Goal: Task Accomplishment & Management: Complete application form

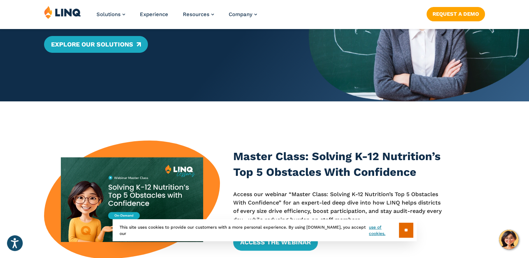
scroll to position [210, 0]
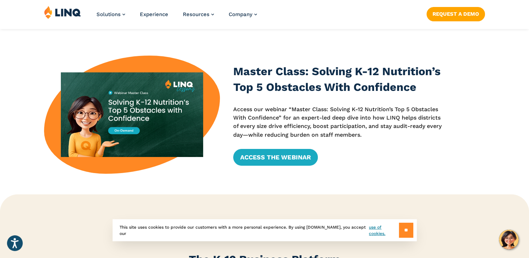
click at [411, 228] on input "**" at bounding box center [406, 230] width 14 height 15
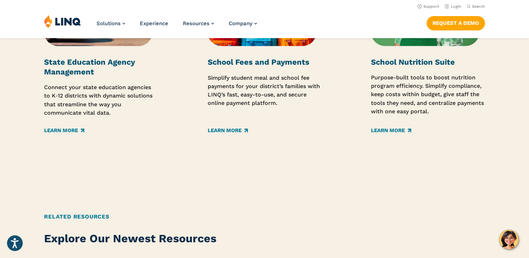
scroll to position [1161, 0]
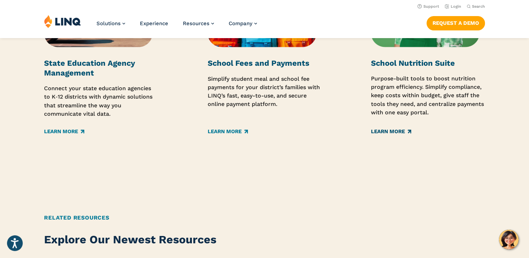
click at [392, 134] on link "Learn More" at bounding box center [391, 132] width 40 height 8
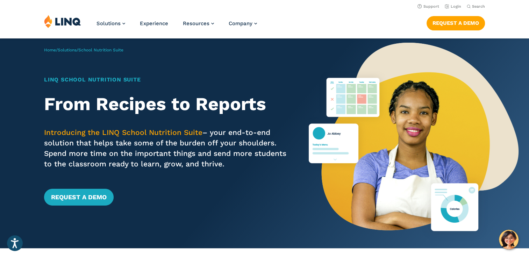
click at [170, 191] on div "Request a Demo" at bounding box center [165, 197] width 243 height 17
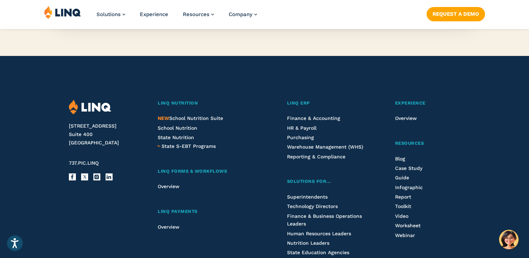
scroll to position [783, 0]
